Goal: Task Accomplishment & Management: Use online tool/utility

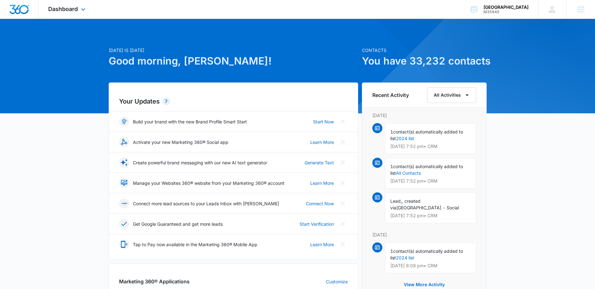
click at [65, 12] on div "Dashboard Apps Reputation Websites Forms CRM Email Social Shop Content Ads Inte…" at bounding box center [68, 9] width 58 height 19
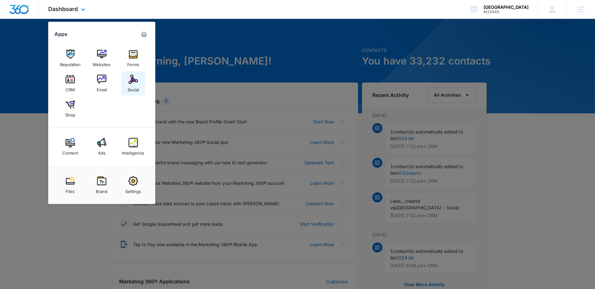
click at [131, 86] on div "Social" at bounding box center [133, 88] width 11 height 8
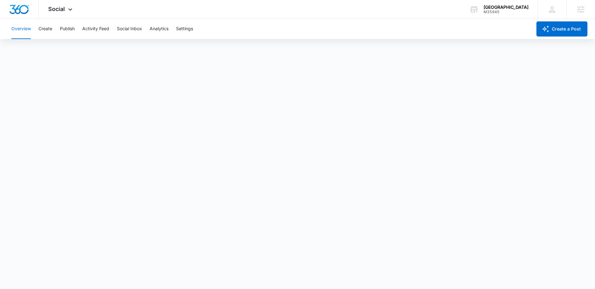
click at [59, 32] on div "Overview Create Publish Activity Feed Social Inbox Analytics Settings" at bounding box center [270, 29] width 525 height 20
click at [61, 31] on button "Publish" at bounding box center [67, 29] width 15 height 20
click at [47, 28] on button "Create" at bounding box center [45, 29] width 14 height 20
click at [73, 29] on button "Publish" at bounding box center [67, 29] width 15 height 20
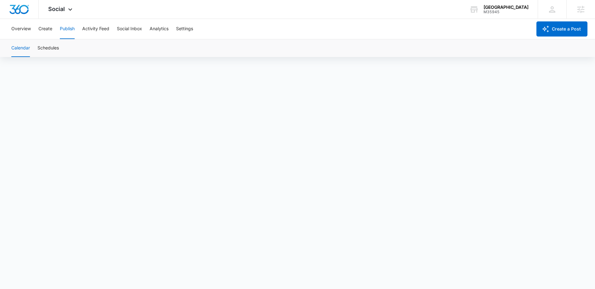
scroll to position [4, 0]
click at [46, 30] on button "Create" at bounding box center [45, 29] width 14 height 20
click at [61, 50] on button "Approvals" at bounding box center [61, 48] width 21 height 18
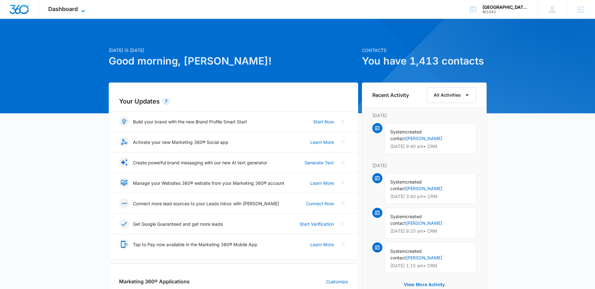
click at [65, 8] on span "Dashboard" at bounding box center [63, 9] width 30 height 7
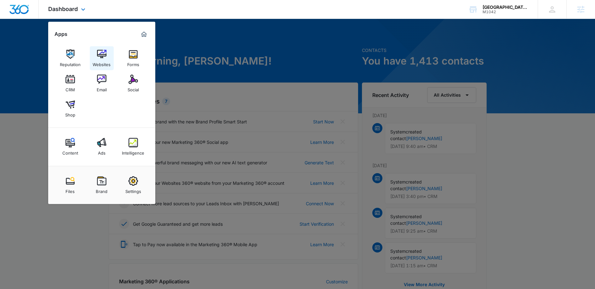
click at [104, 64] on div "Websites" at bounding box center [102, 63] width 18 height 8
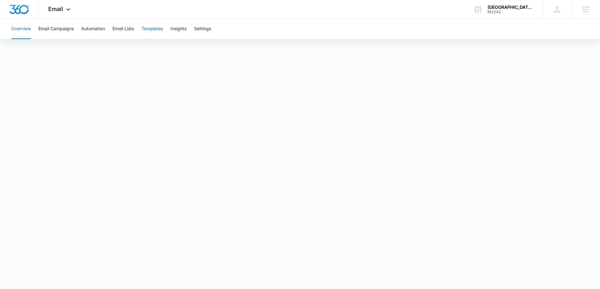
click at [146, 28] on button "Templates" at bounding box center [152, 29] width 21 height 20
click at [93, 33] on button "Automation" at bounding box center [93, 29] width 24 height 20
click at [149, 32] on button "Templates" at bounding box center [152, 29] width 21 height 20
click at [57, 8] on span "Email" at bounding box center [55, 9] width 15 height 7
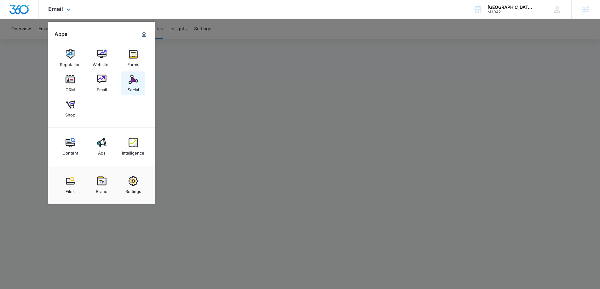
click at [131, 84] on div "Social" at bounding box center [133, 88] width 11 height 8
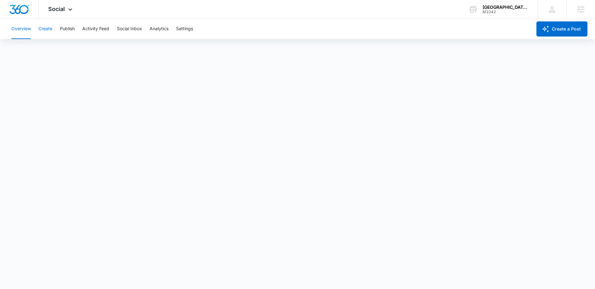
click at [45, 27] on button "Create" at bounding box center [45, 29] width 14 height 20
click at [68, 30] on button "Publish" at bounding box center [67, 29] width 15 height 20
